Goal: Transaction & Acquisition: Purchase product/service

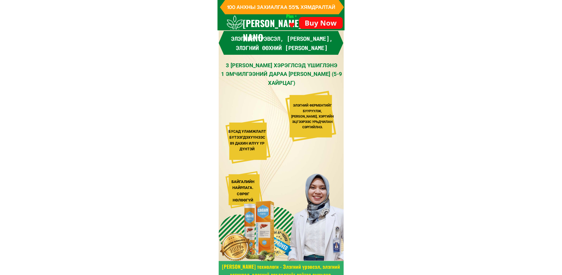
click at [317, 24] on p "Buy Now" at bounding box center [321, 23] width 44 height 12
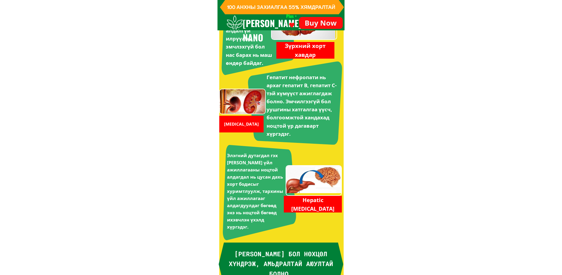
scroll to position [1396, 0]
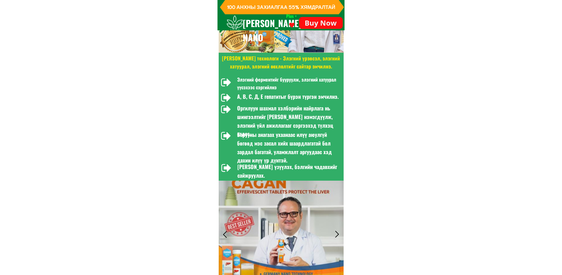
scroll to position [387, 0]
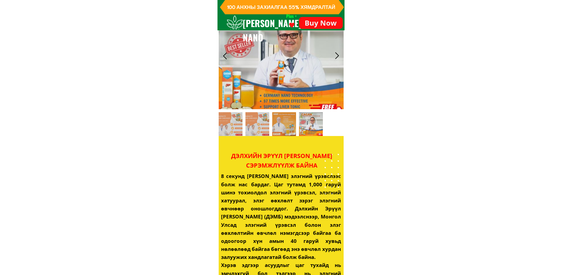
click at [313, 20] on p "Buy Now" at bounding box center [320, 22] width 48 height 15
